Goal: Task Accomplishment & Management: Manage account settings

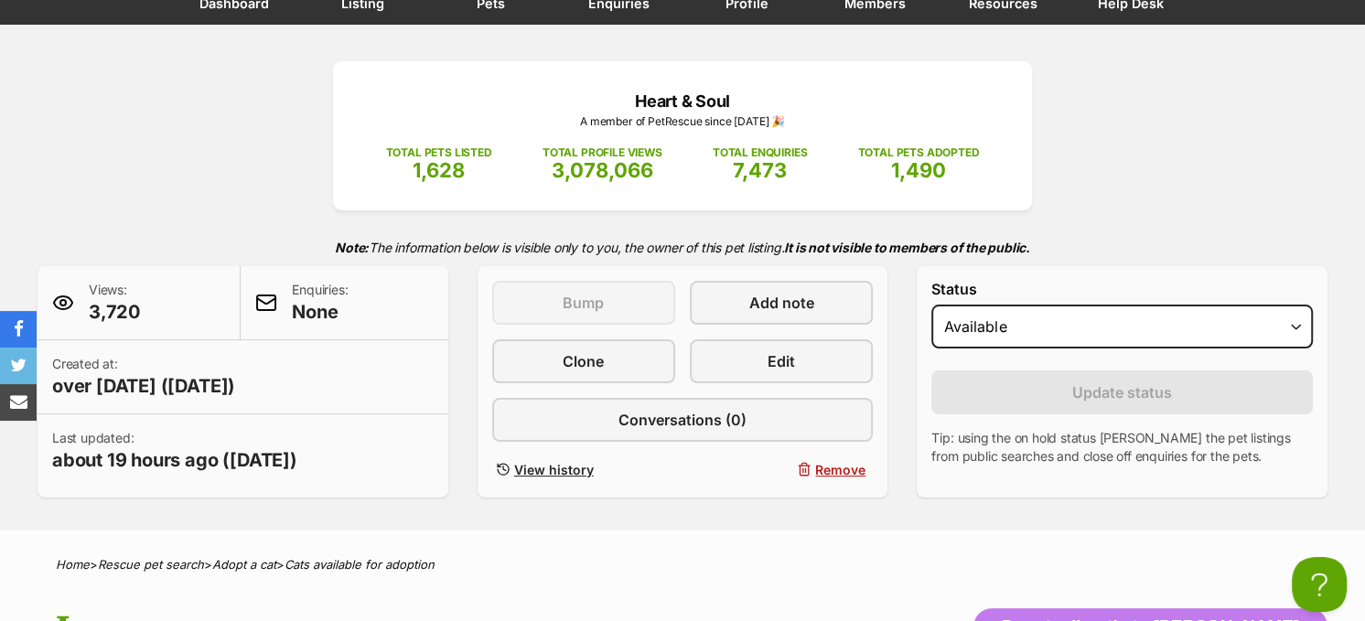
click at [1296, 324] on select "Draft Available On hold Adopted" at bounding box center [1122, 327] width 382 height 44
select select "on_hold"
click at [931, 305] on select "Draft Available On hold Adopted" at bounding box center [1122, 327] width 382 height 44
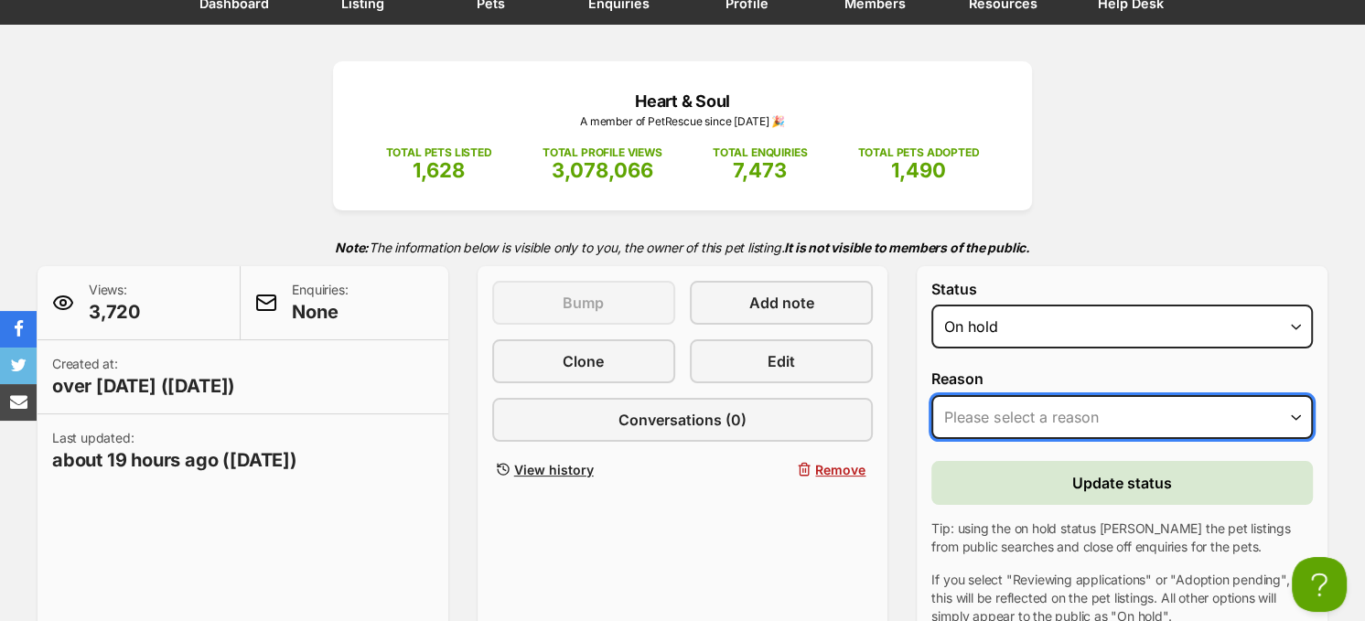
click at [1128, 421] on select "Please select a reason Medical reasons Reviewing applications Adoption pending …" at bounding box center [1122, 417] width 382 height 44
select select "adoption_pending"
click at [931, 395] on select "Please select a reason Medical reasons Reviewing applications Adoption pending …" at bounding box center [1122, 417] width 382 height 44
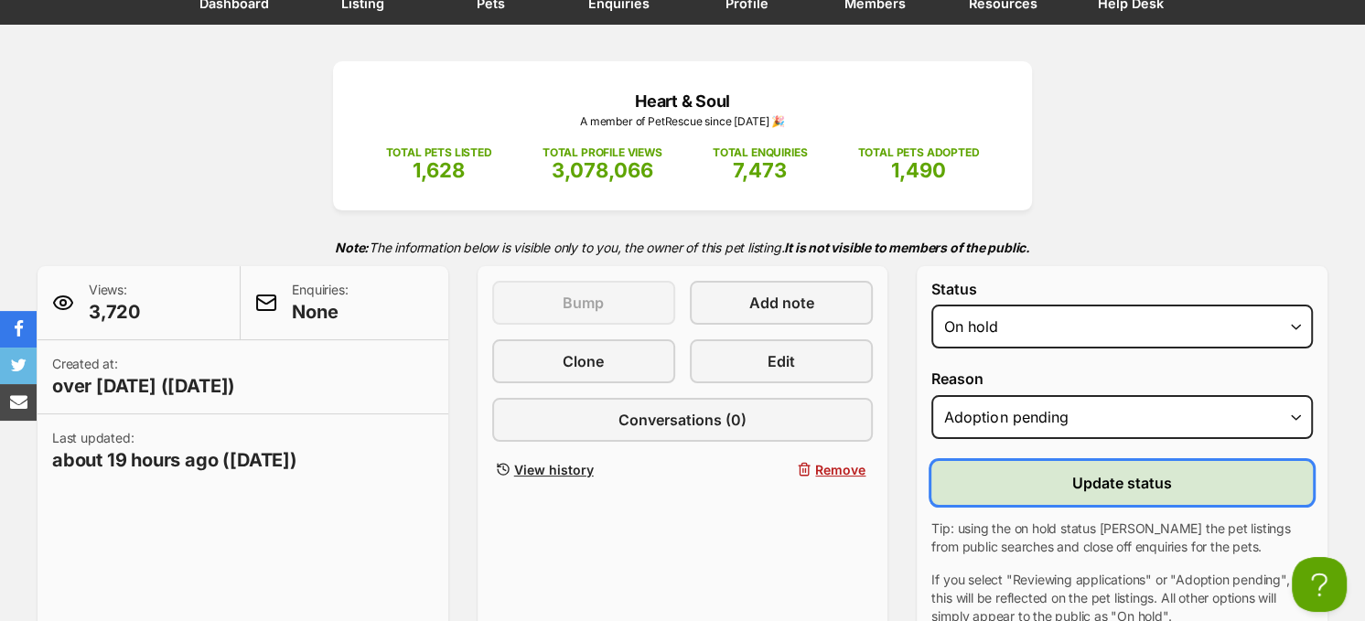
click at [1081, 476] on span "Update status" at bounding box center [1122, 483] width 100 height 22
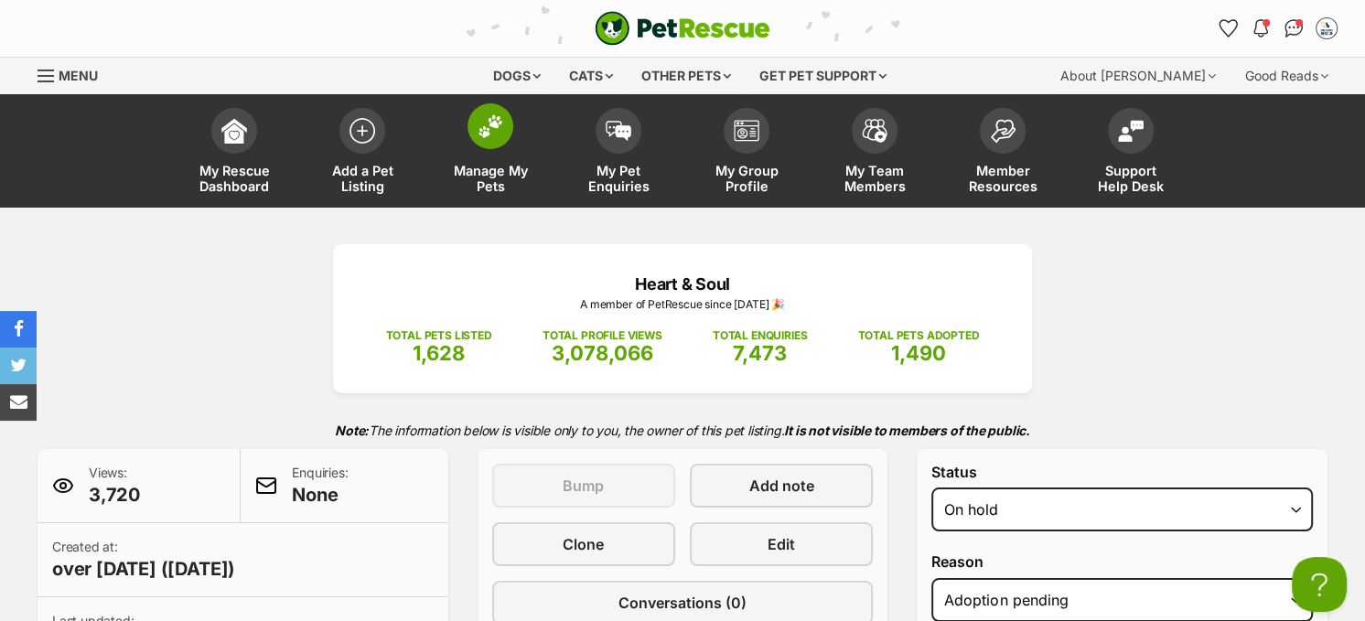
click at [495, 139] on span at bounding box center [491, 126] width 46 height 46
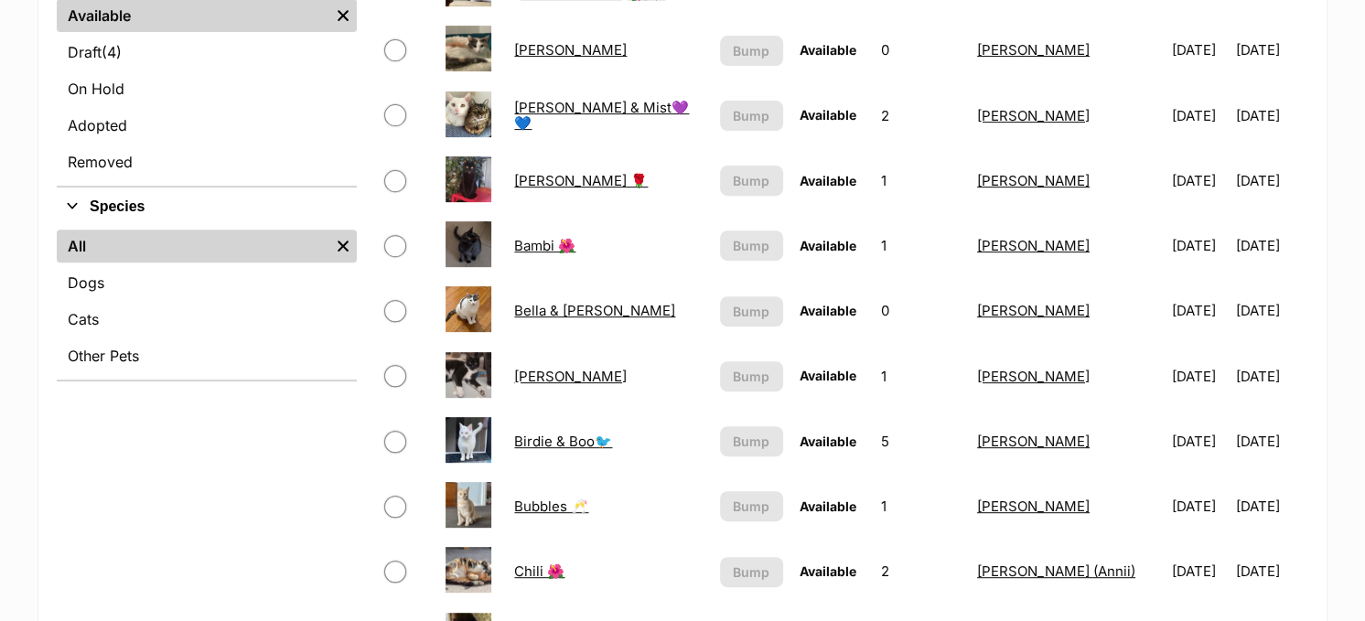
scroll to position [366, 0]
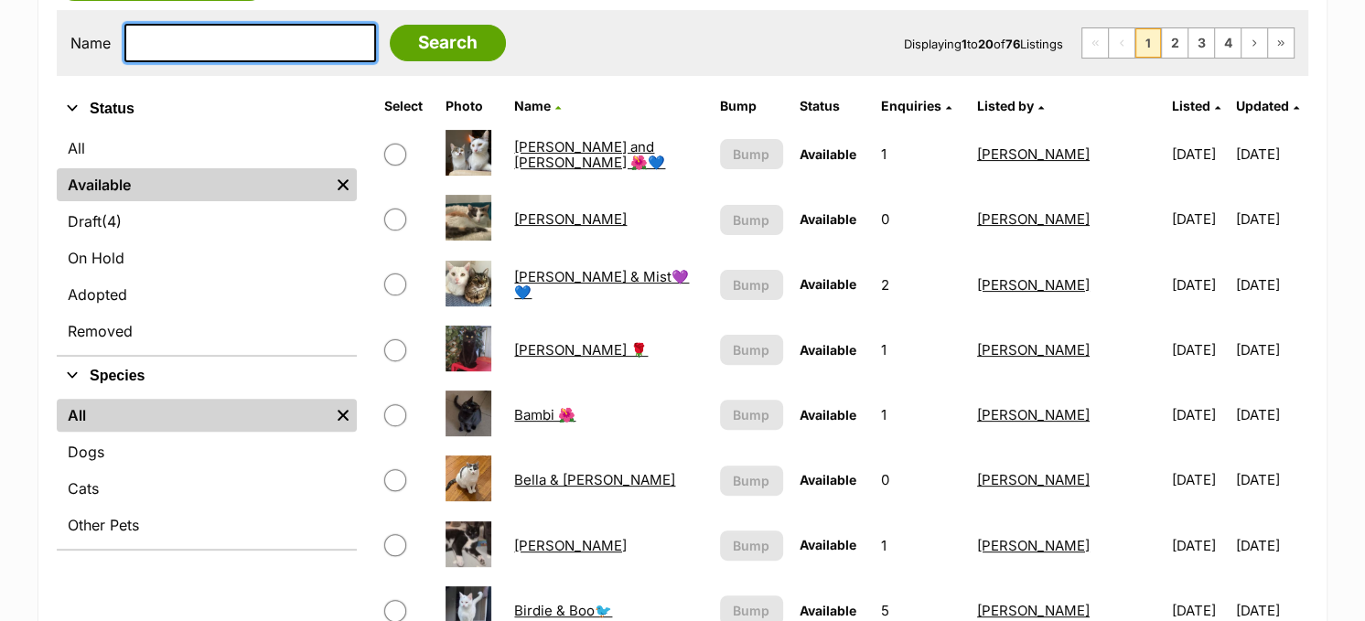
click at [277, 36] on input "text" at bounding box center [250, 43] width 252 height 38
type input "[PERSON_NAME]"
click at [390, 25] on input "Search" at bounding box center [448, 43] width 116 height 37
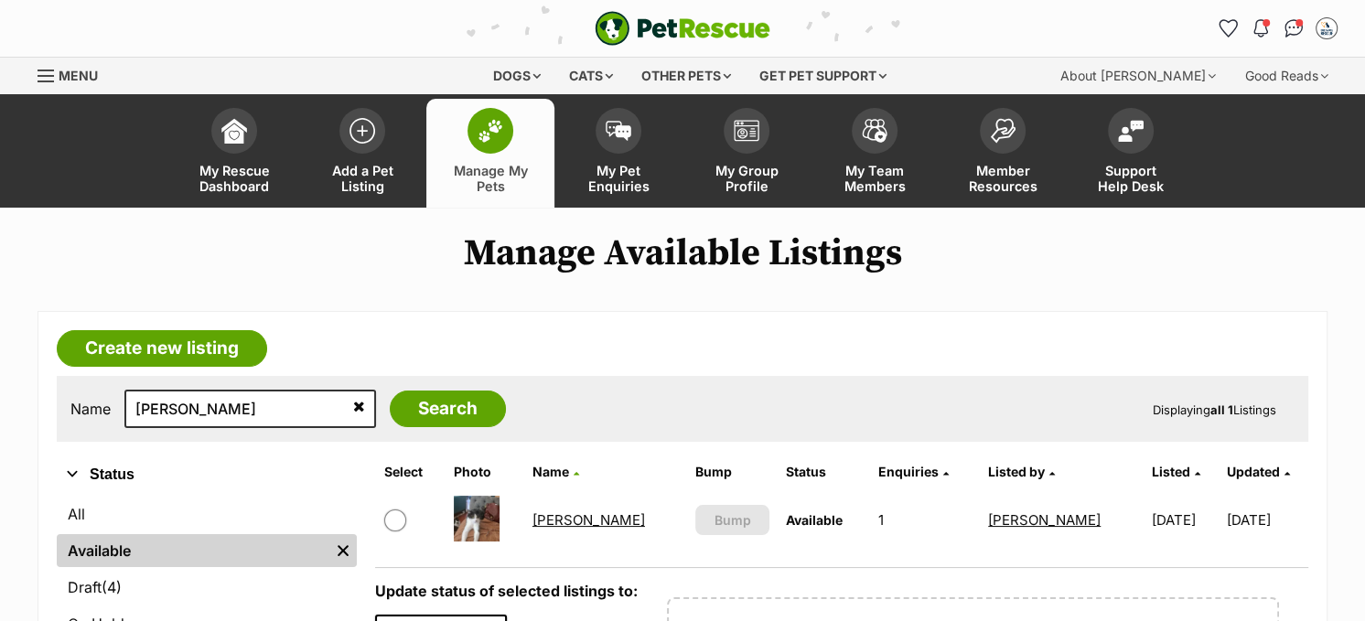
click at [555, 522] on link "Marty" at bounding box center [588, 519] width 113 height 17
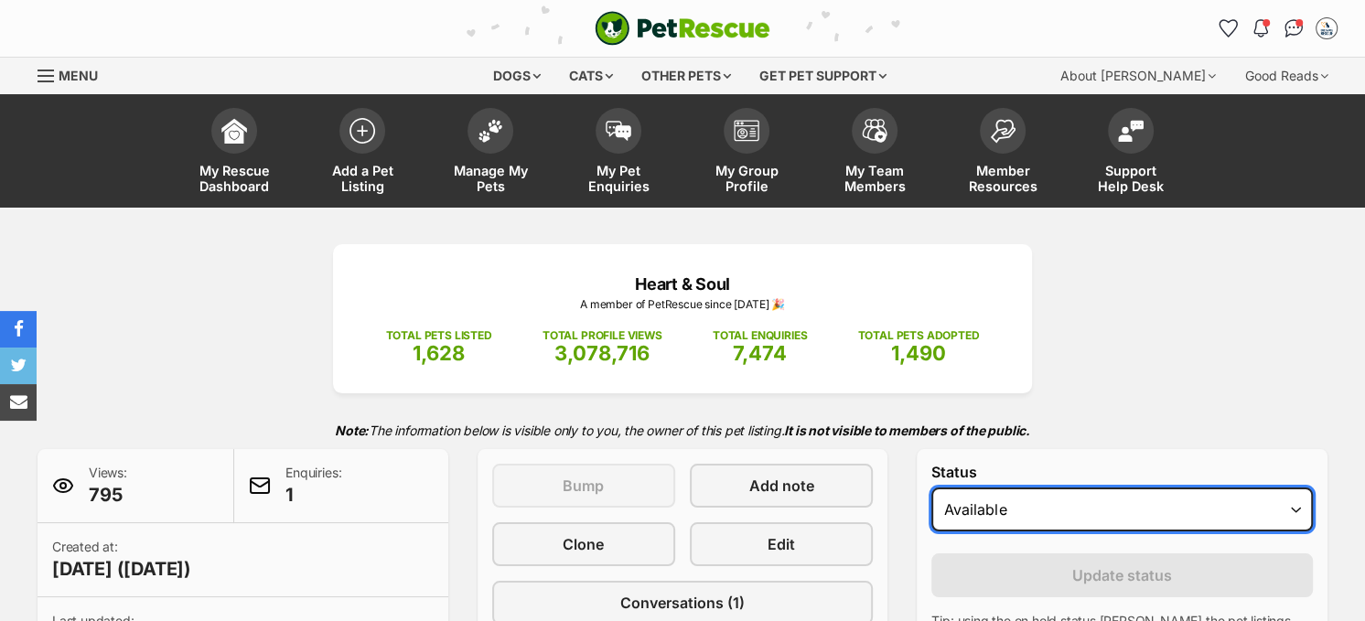
click at [1187, 511] on select "Draft - not available as listing has enquires Available On hold Adopted" at bounding box center [1122, 510] width 382 height 44
select select "on_hold"
click at [931, 488] on select "Draft - not available as listing has enquires Available On hold Adopted" at bounding box center [1122, 510] width 382 height 44
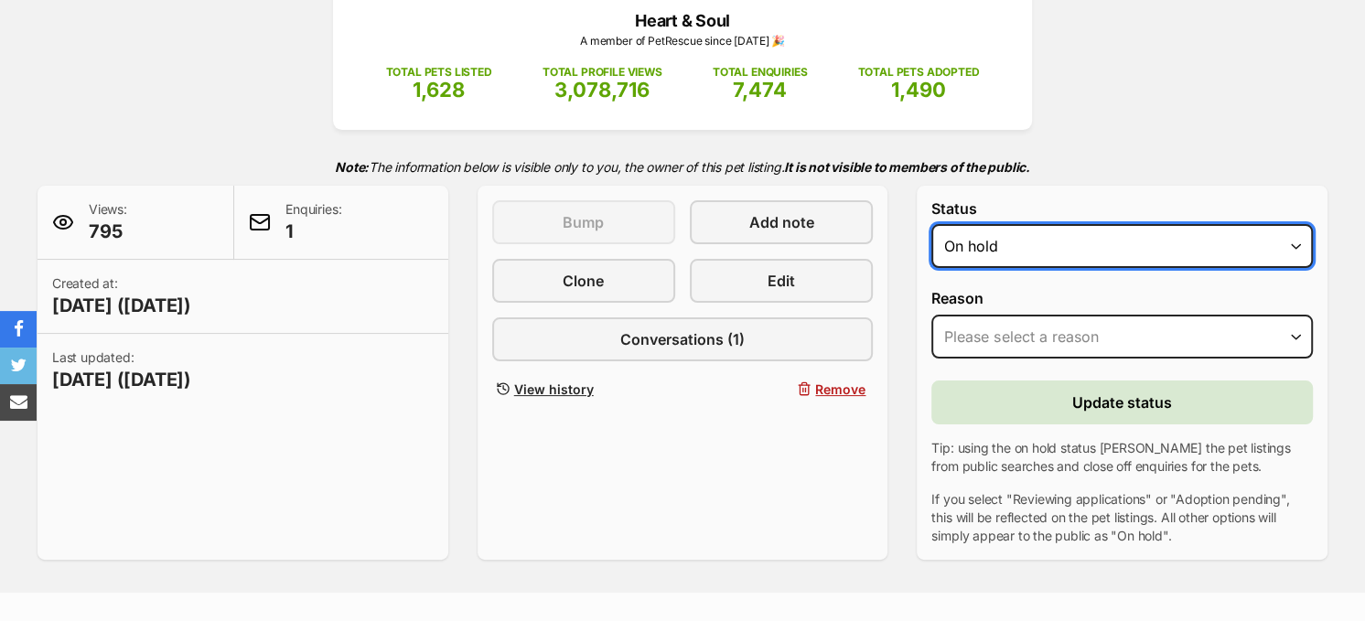
scroll to position [274, 0]
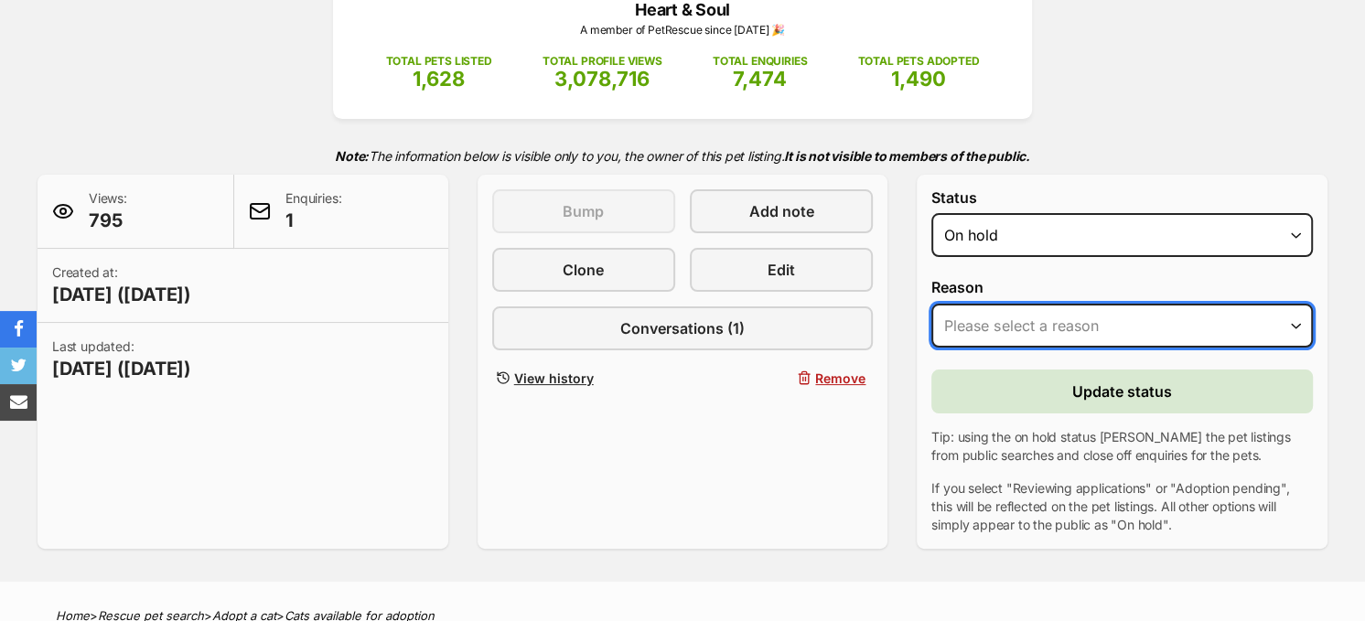
click at [1081, 331] on select "Please select a reason Medical reasons Reviewing applications Adoption pending …" at bounding box center [1122, 326] width 382 height 44
select select "adoption_pending"
click at [931, 304] on select "Please select a reason Medical reasons Reviewing applications Adoption pending …" at bounding box center [1122, 326] width 382 height 44
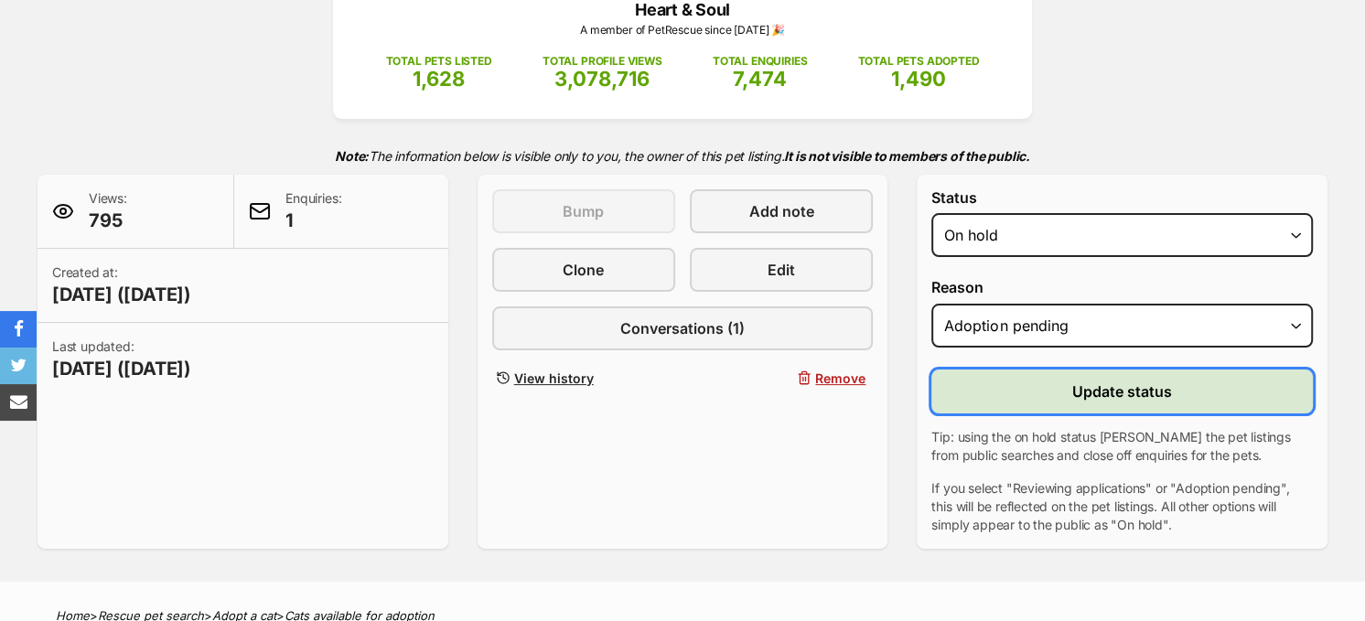
click at [1054, 400] on button "Update status" at bounding box center [1122, 392] width 382 height 44
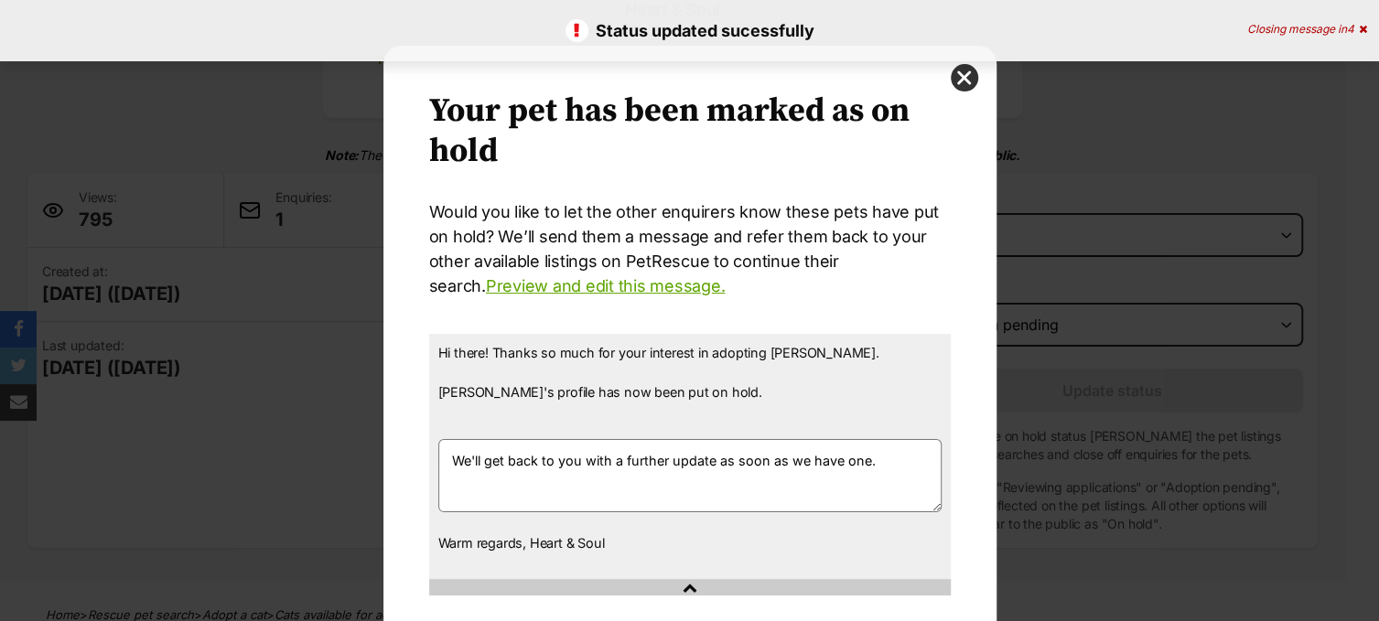
click at [962, 80] on button "close" at bounding box center [964, 77] width 27 height 27
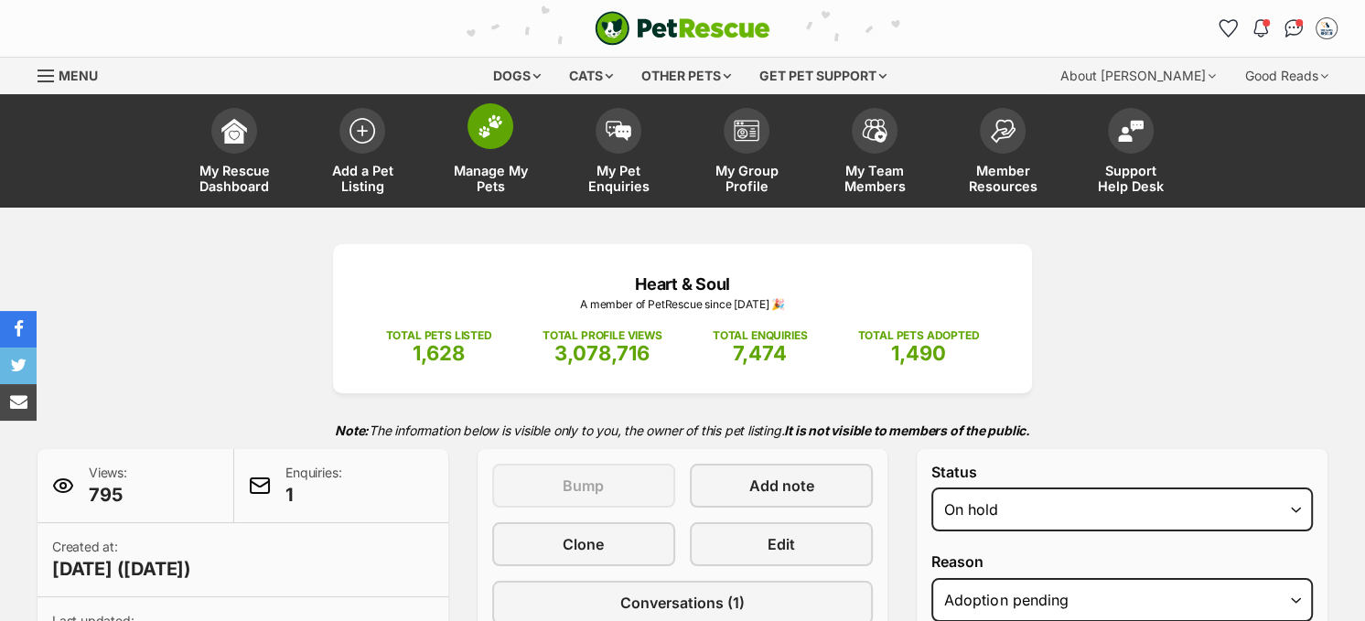
click at [489, 125] on img at bounding box center [491, 126] width 26 height 24
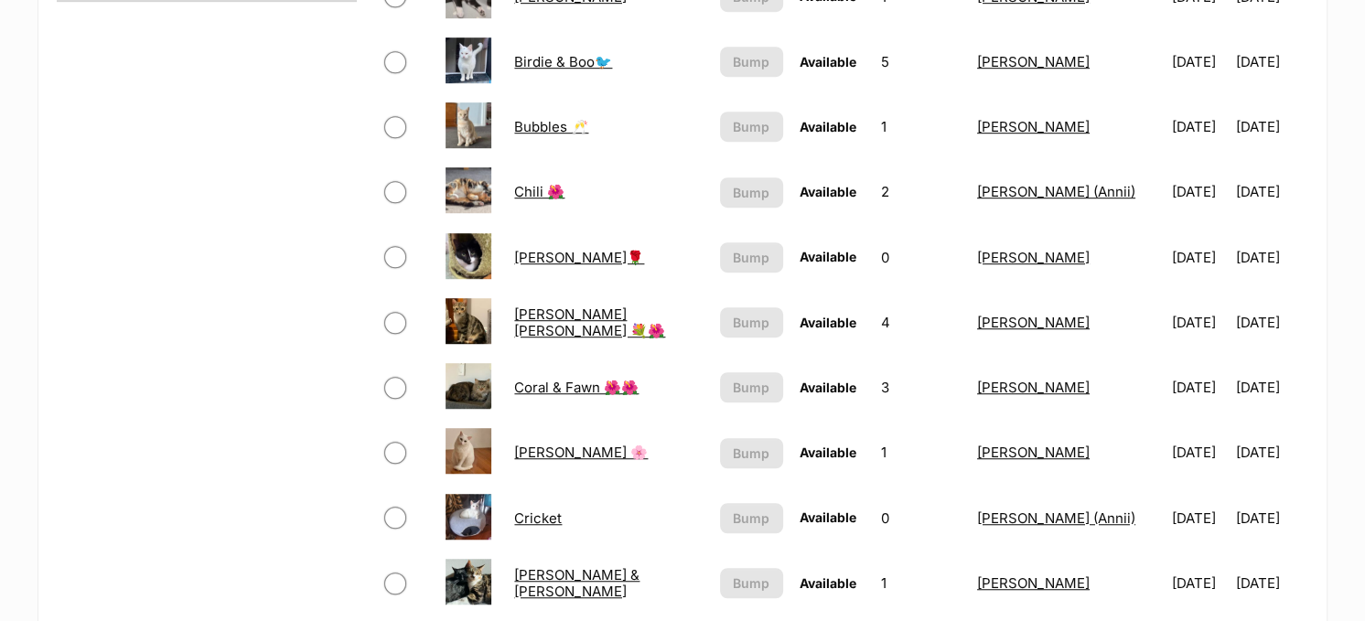
scroll to position [1372, 0]
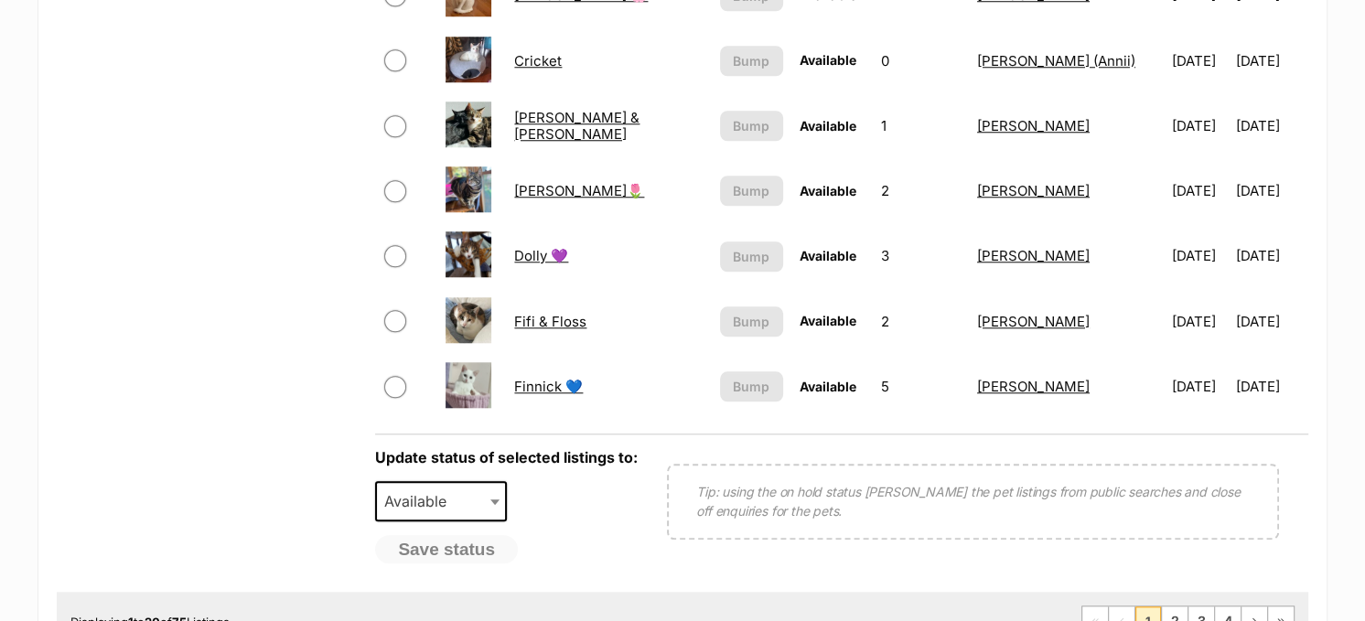
click at [548, 313] on link "Fifi & Floss" at bounding box center [550, 321] width 72 height 17
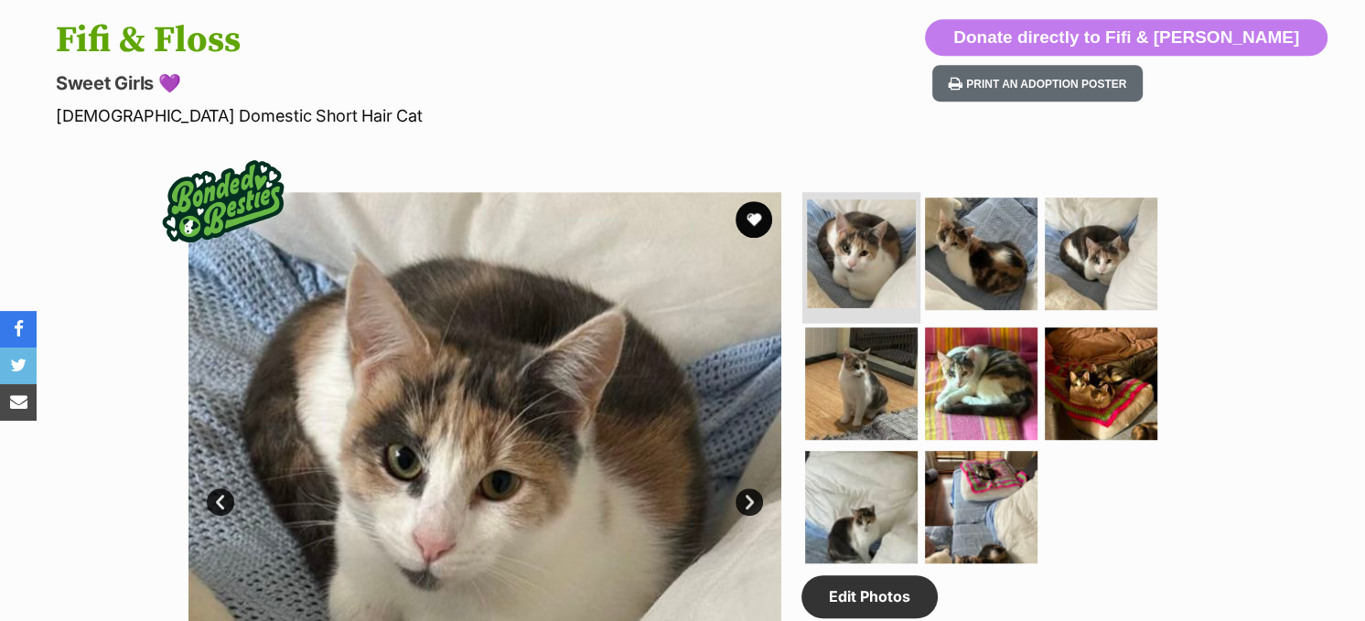
scroll to position [732, 0]
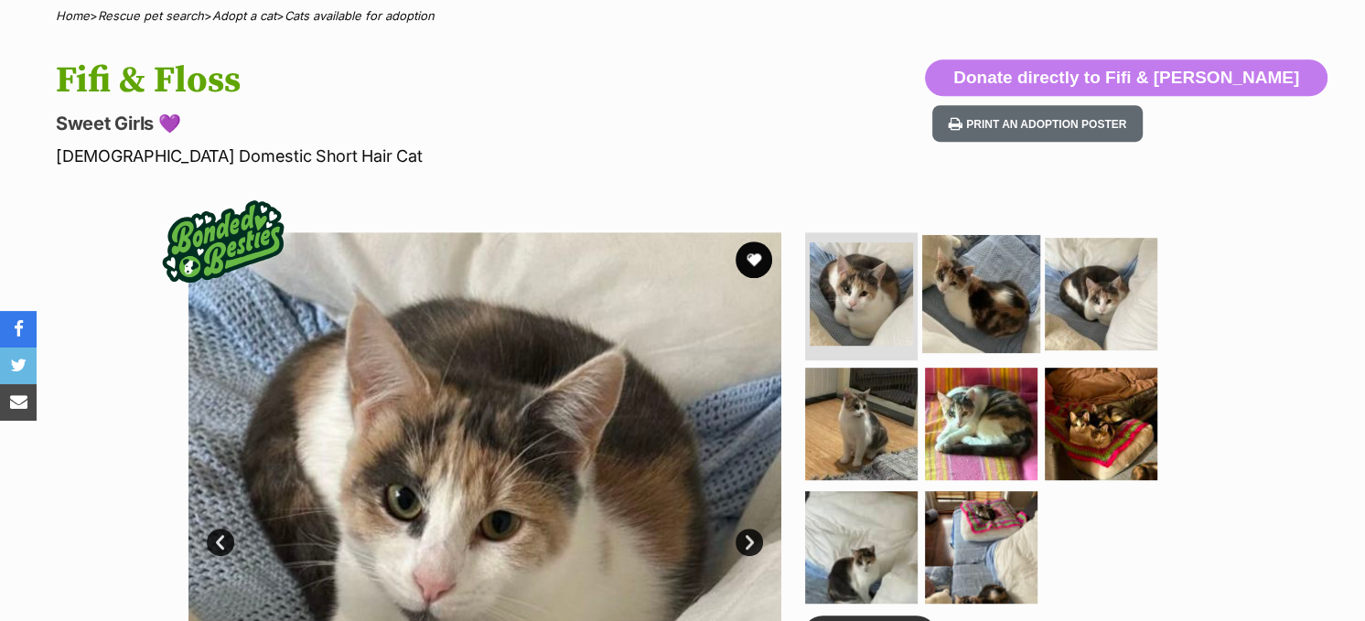
click at [979, 315] on img at bounding box center [981, 294] width 118 height 118
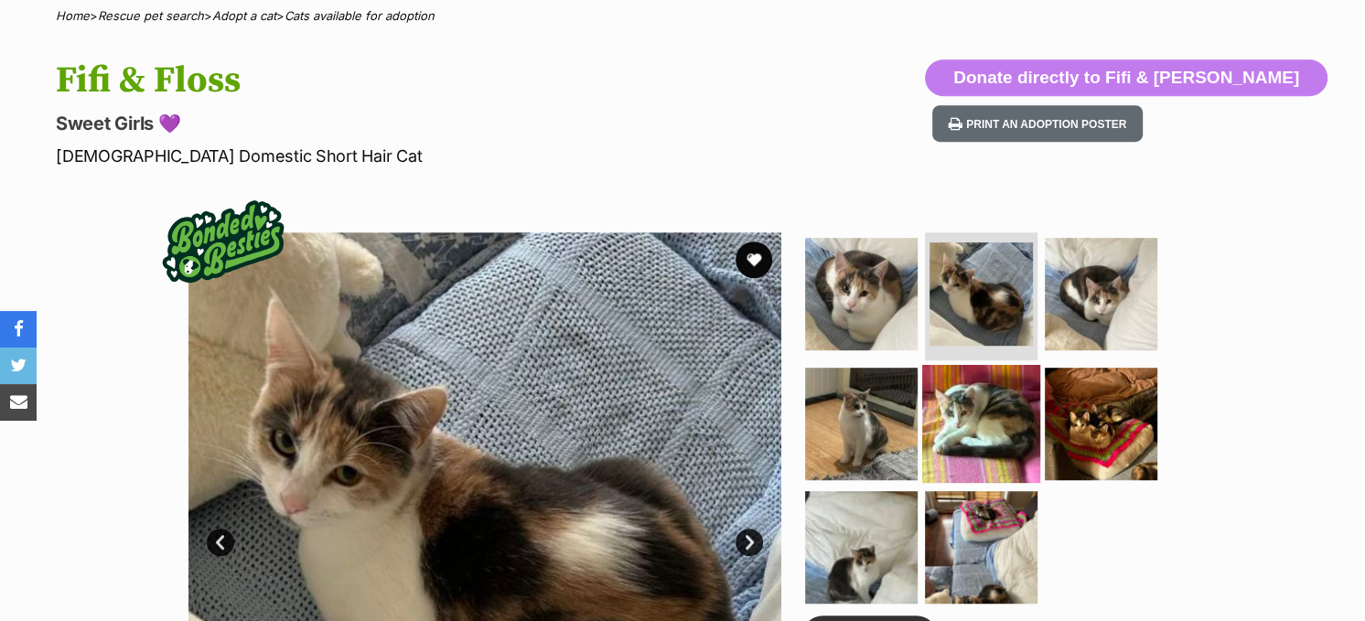
click at [962, 399] on img at bounding box center [981, 423] width 118 height 118
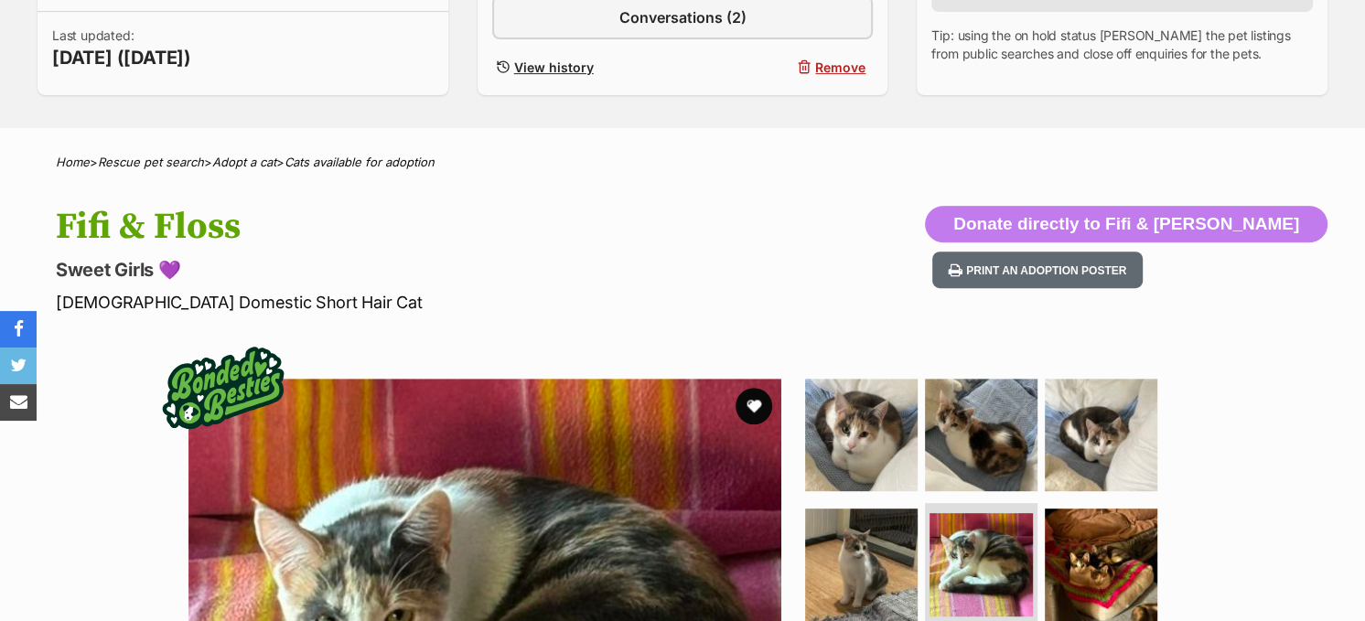
scroll to position [366, 0]
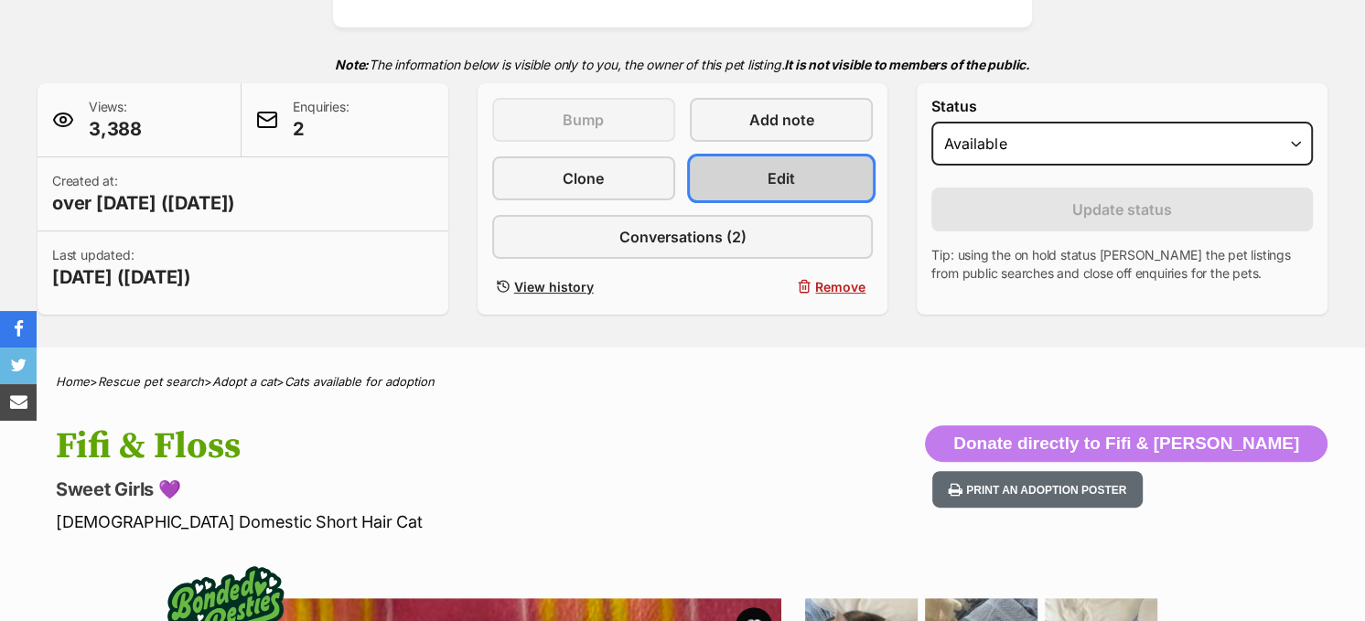
click at [788, 172] on span "Edit" at bounding box center [781, 178] width 27 height 22
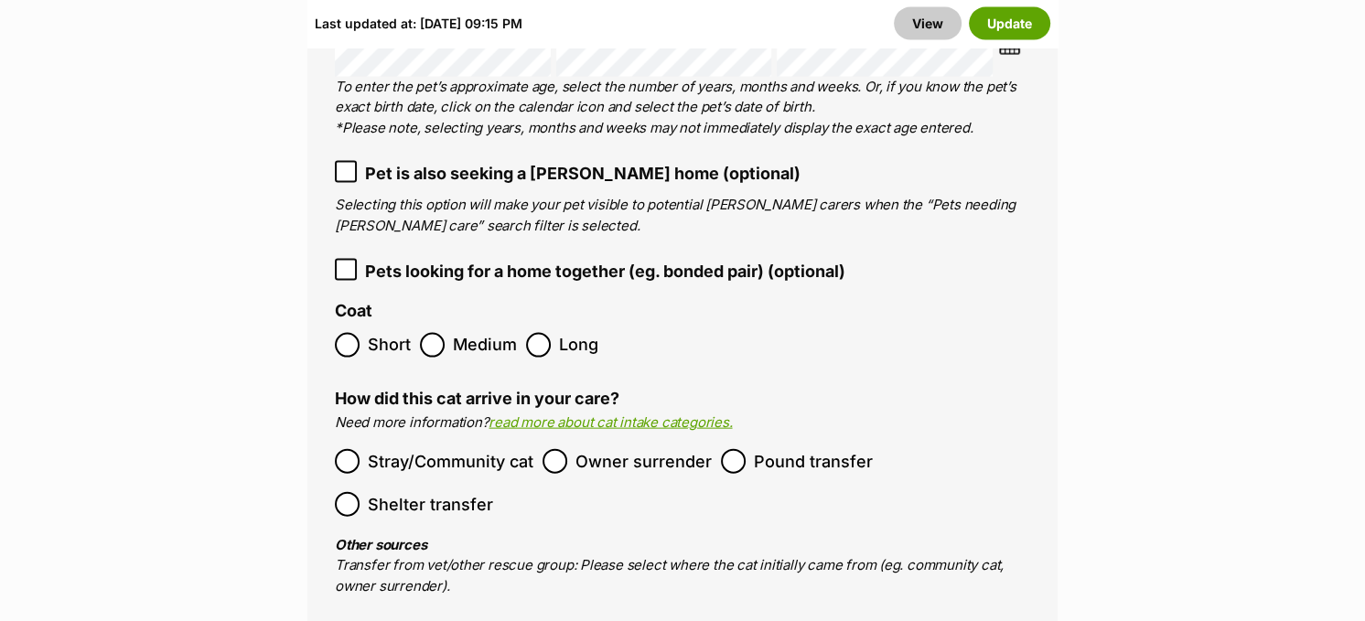
scroll to position [3019, 0]
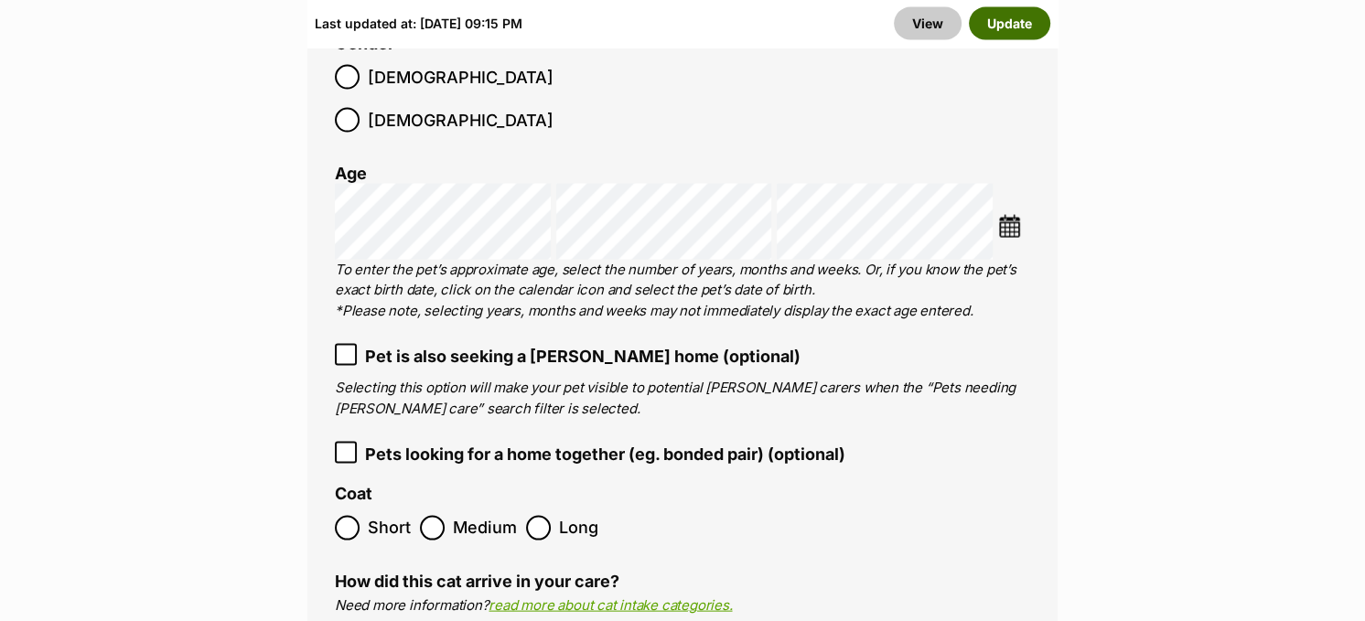
click at [1017, 26] on button "Update" at bounding box center [1009, 22] width 81 height 33
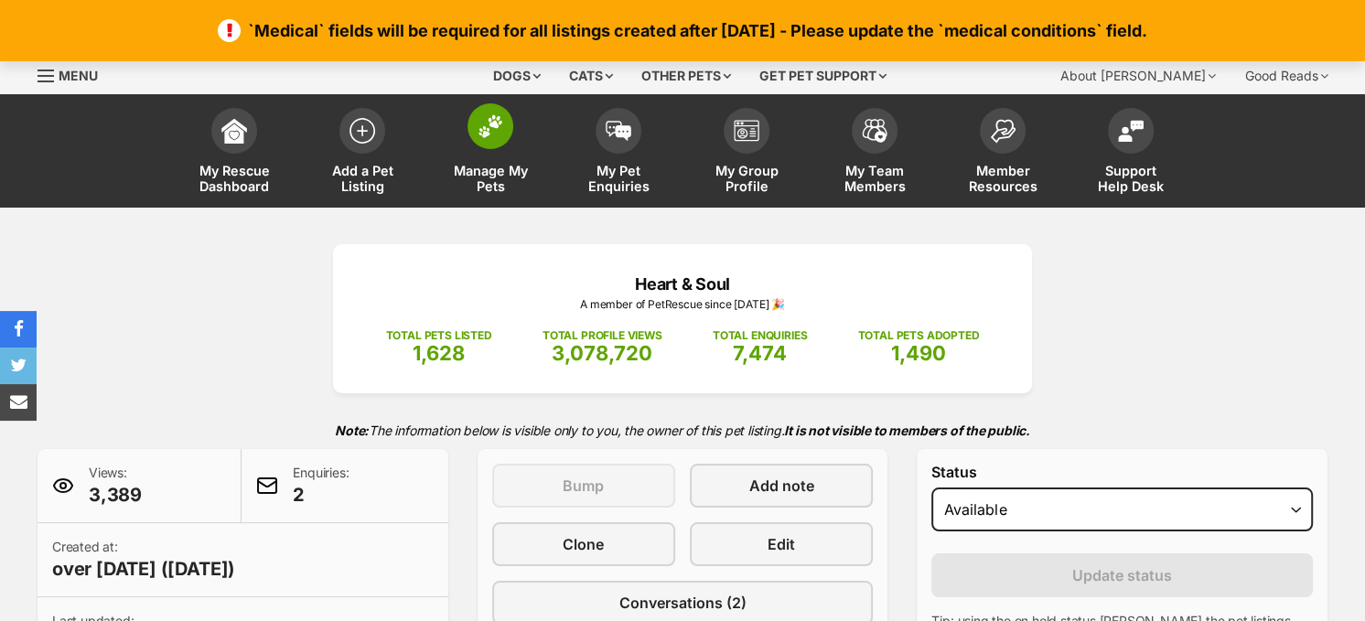
click at [487, 131] on img at bounding box center [491, 126] width 26 height 24
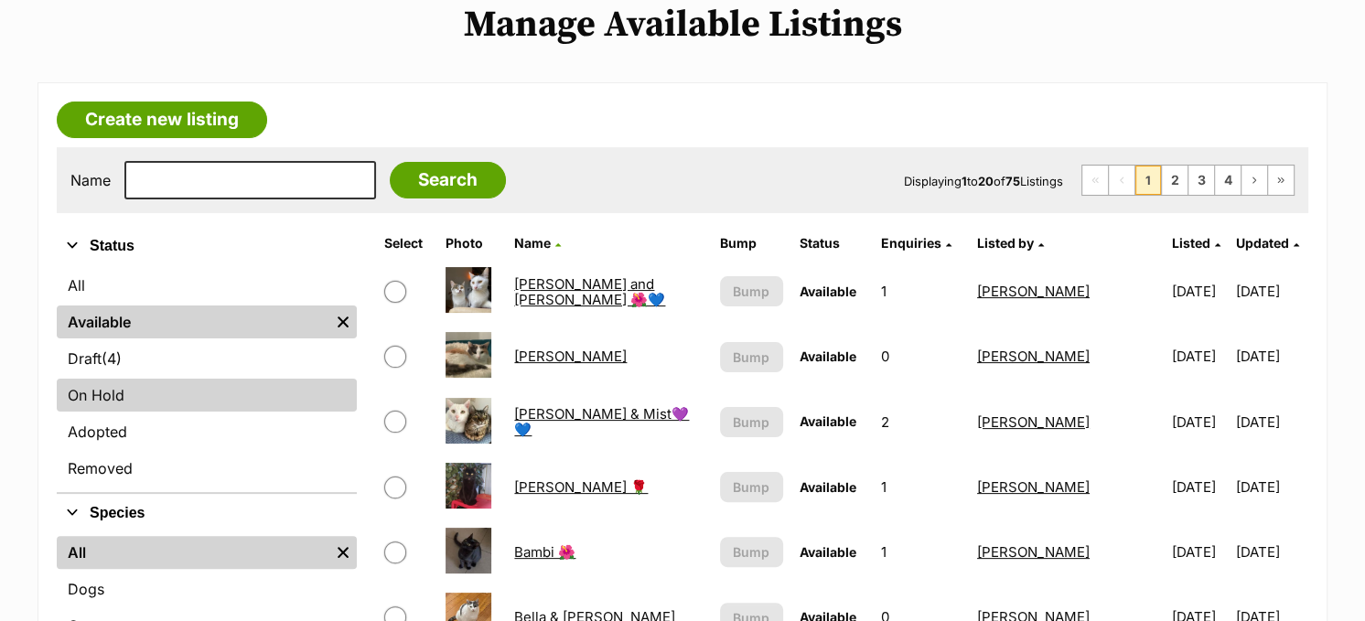
scroll to position [183, 0]
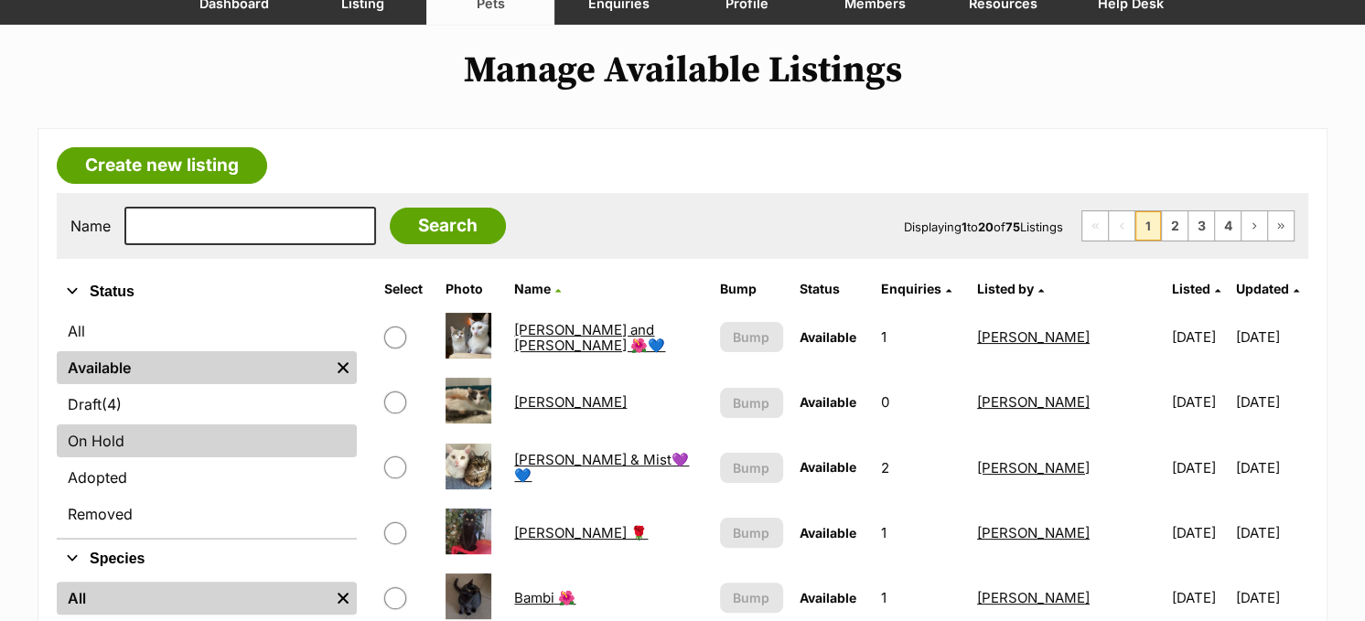
click at [129, 436] on link "On Hold" at bounding box center [207, 441] width 300 height 33
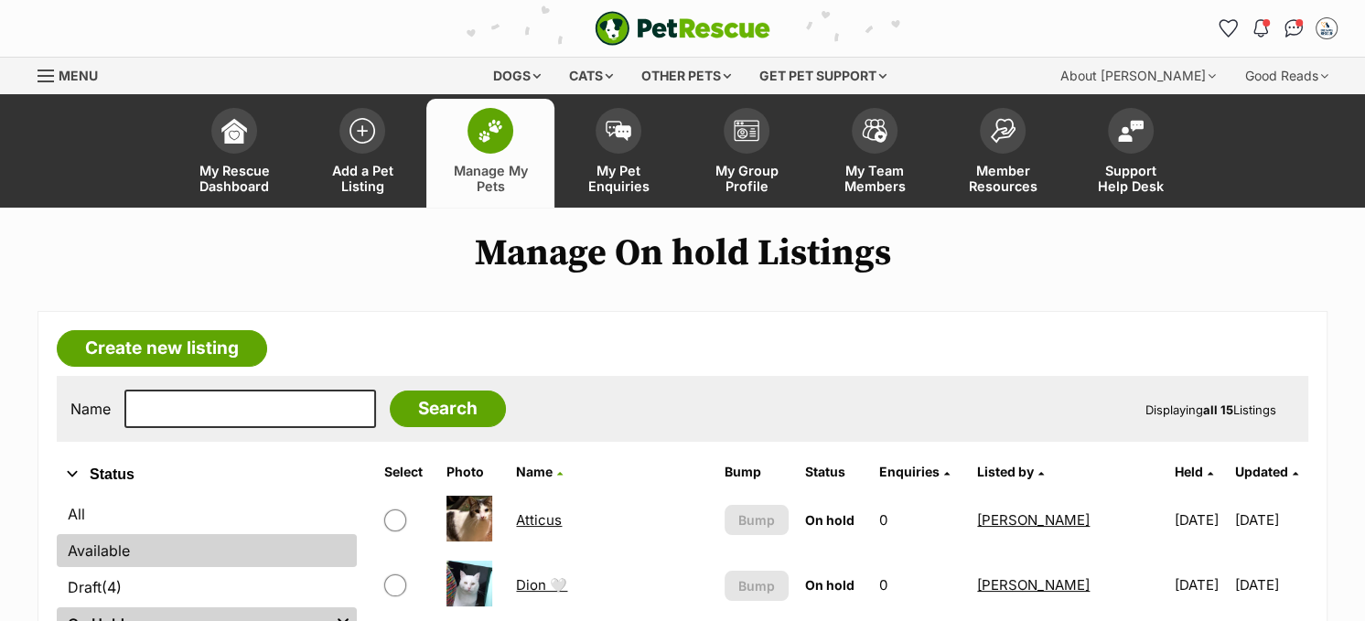
click at [107, 554] on link "Available" at bounding box center [207, 550] width 300 height 33
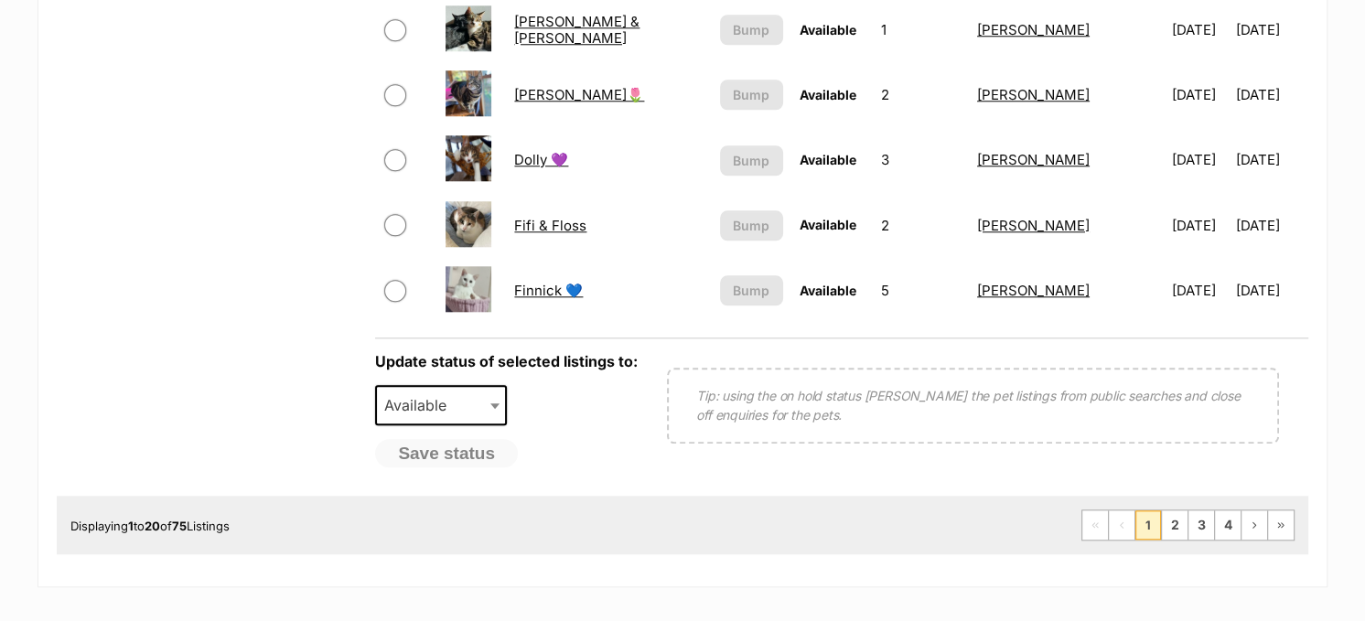
scroll to position [1555, 0]
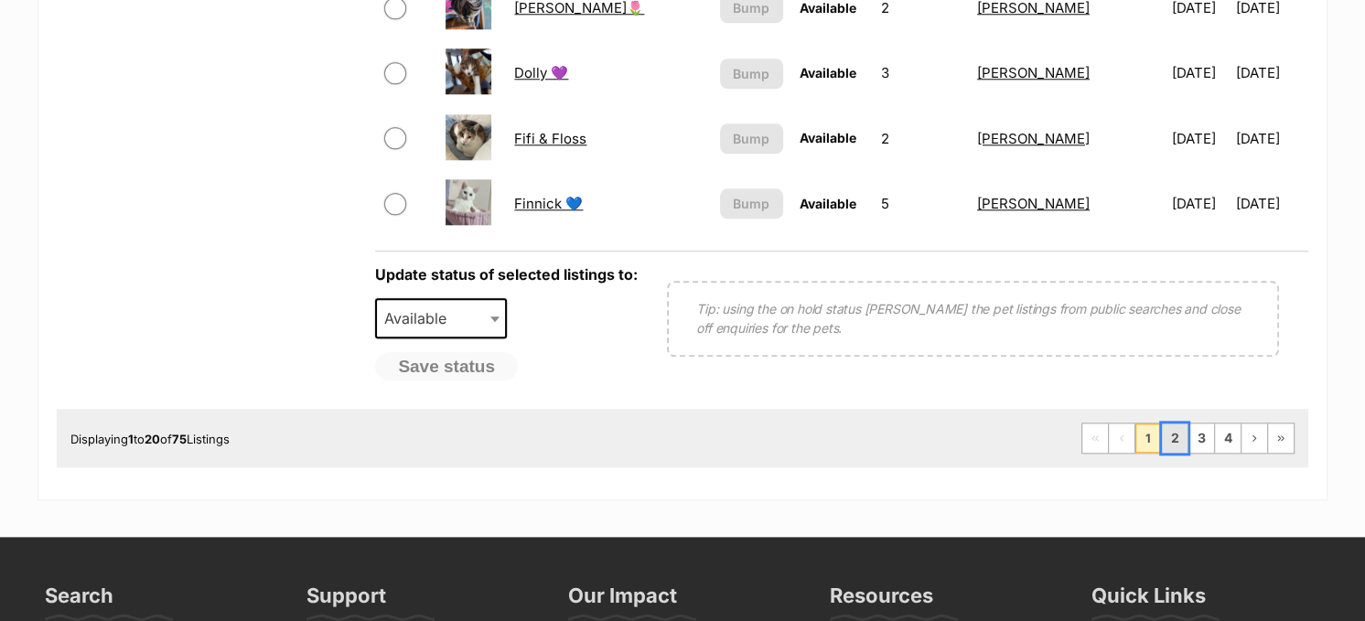
click at [1167, 431] on link "2" at bounding box center [1175, 438] width 26 height 29
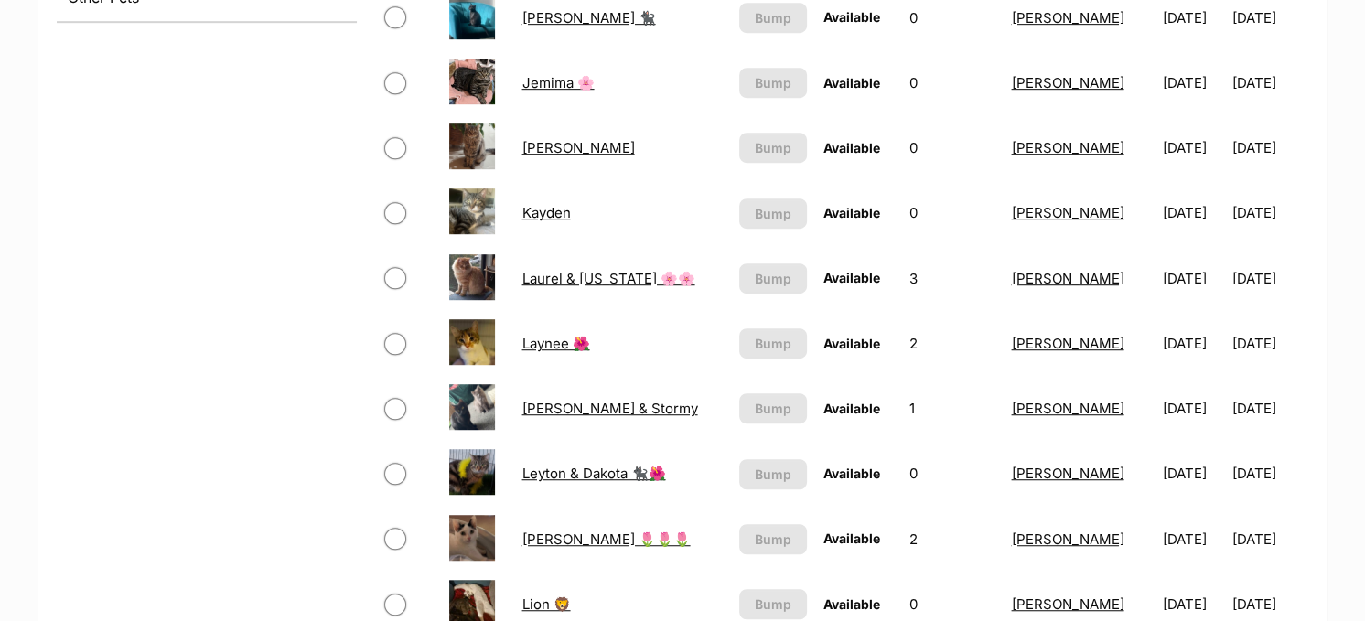
scroll to position [989, 0]
